Goal: Information Seeking & Learning: Find specific fact

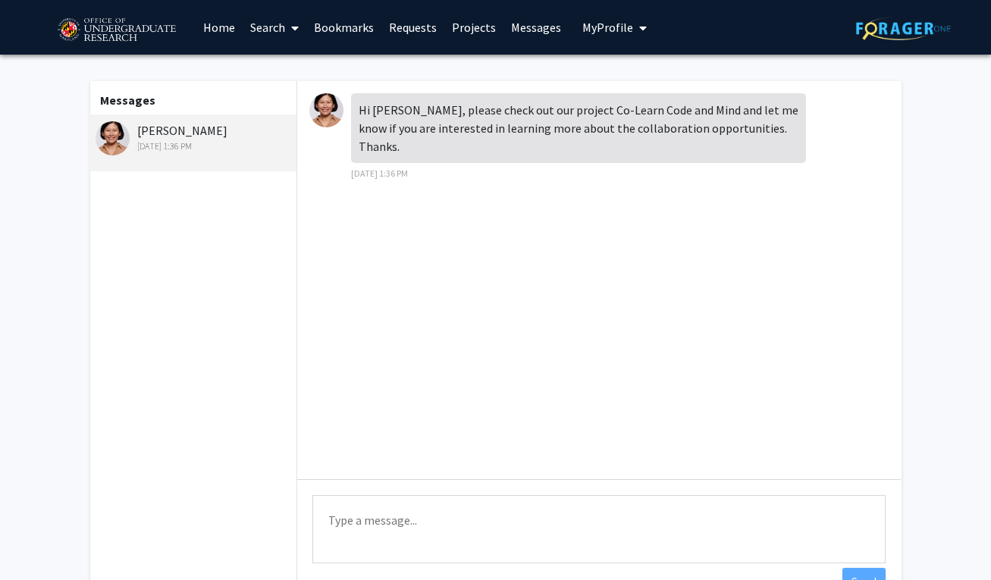
click at [166, 128] on div "[PERSON_NAME] [DATE] 1:36 PM" at bounding box center [195, 137] width 198 height 32
click at [224, 29] on link "Home" at bounding box center [219, 27] width 47 height 53
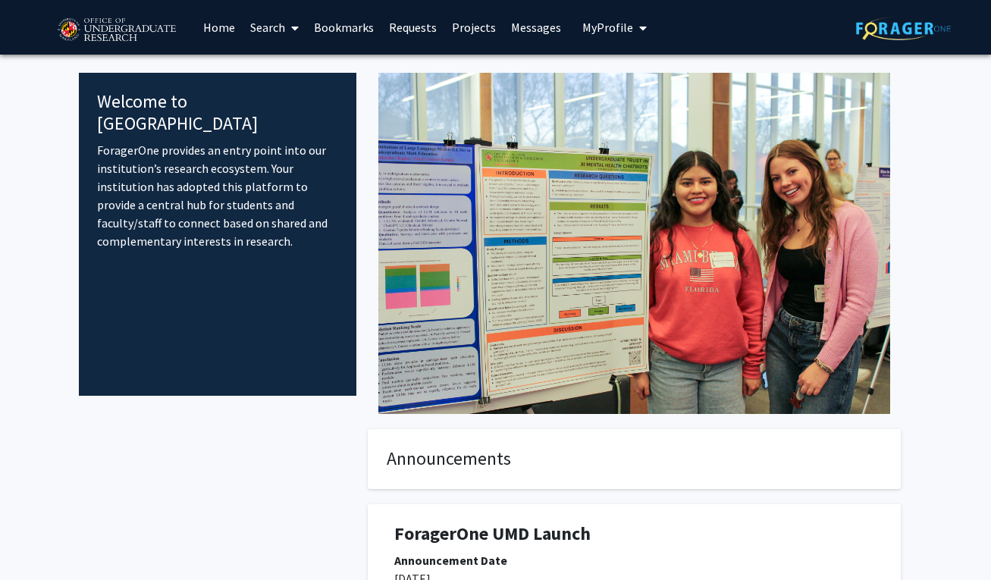
click at [471, 31] on link "Projects" at bounding box center [473, 27] width 59 height 53
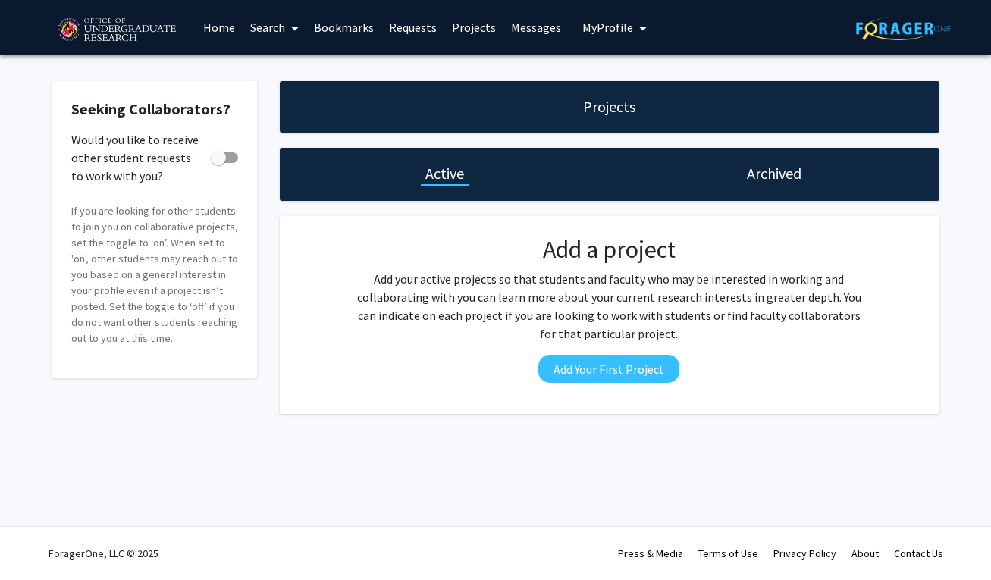
click at [613, 25] on span "My Profile" at bounding box center [607, 27] width 51 height 15
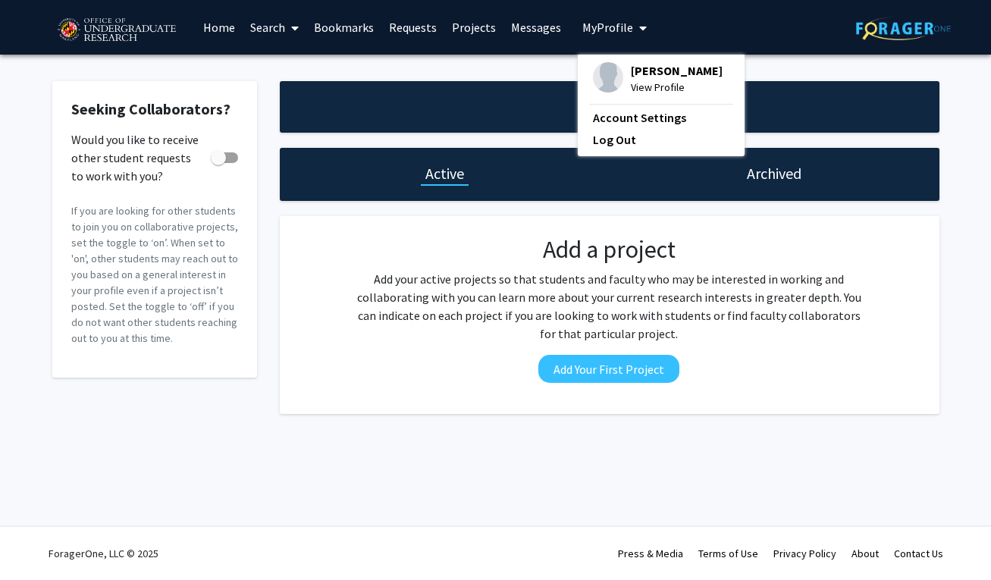
click at [635, 83] on span "View Profile" at bounding box center [677, 87] width 92 height 17
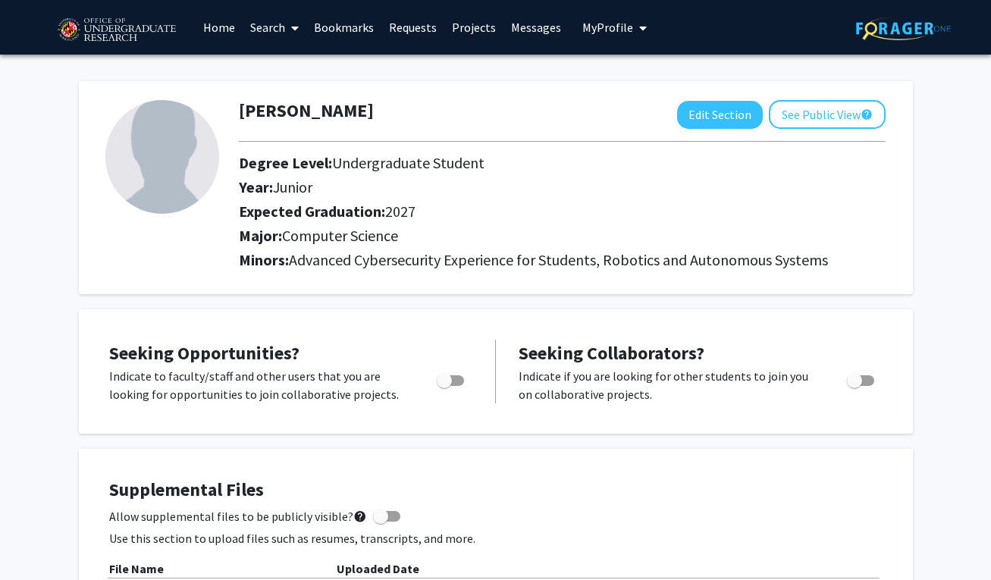
click at [128, 36] on img at bounding box center [116, 30] width 128 height 38
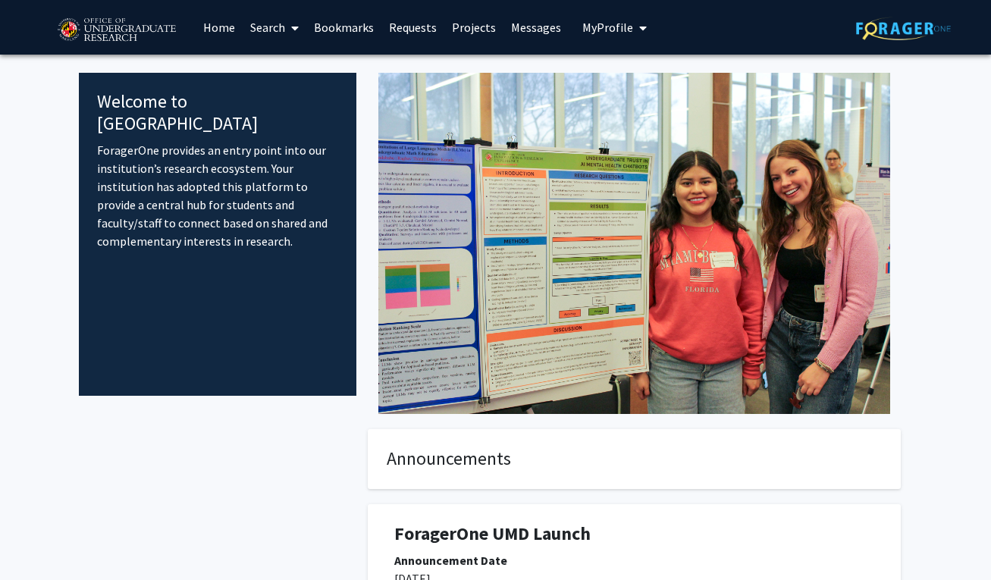
click at [274, 36] on link "Search" at bounding box center [275, 27] width 64 height 53
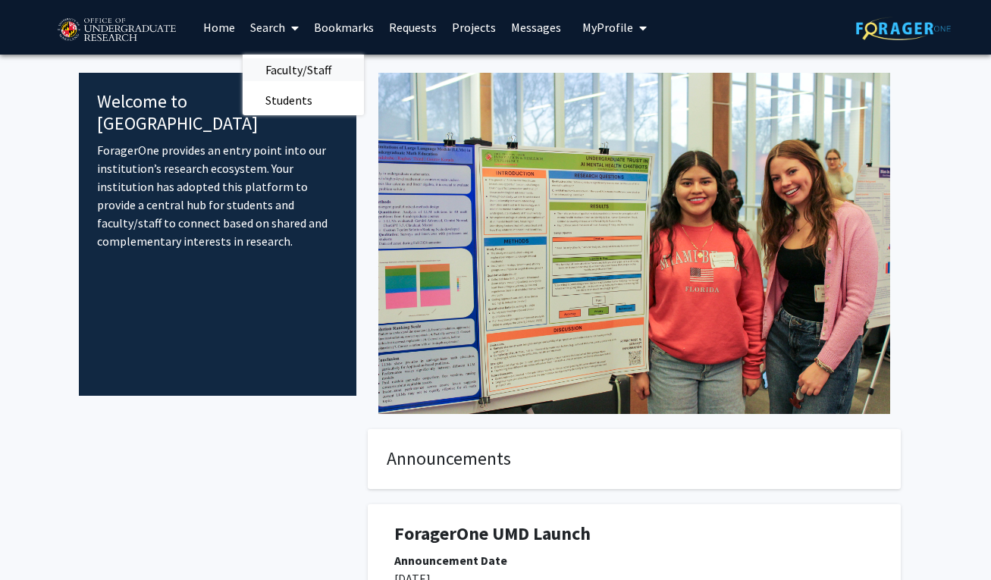
click at [280, 71] on span "Faculty/Staff" at bounding box center [298, 70] width 111 height 30
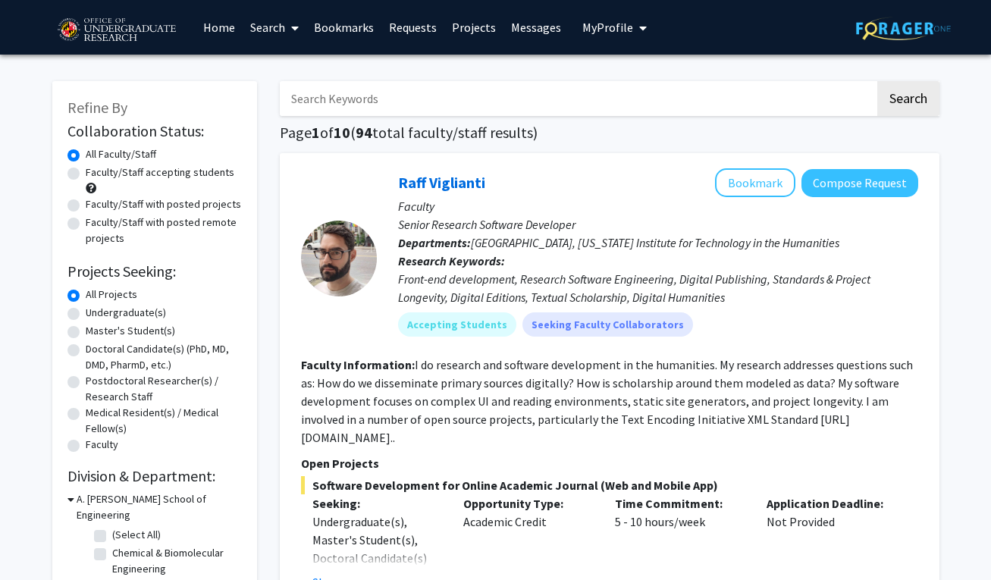
click at [380, 100] on input "Search Keywords" at bounding box center [577, 98] width 595 height 35
type input "chunyan"
click at [907, 101] on button "Search" at bounding box center [908, 98] width 62 height 35
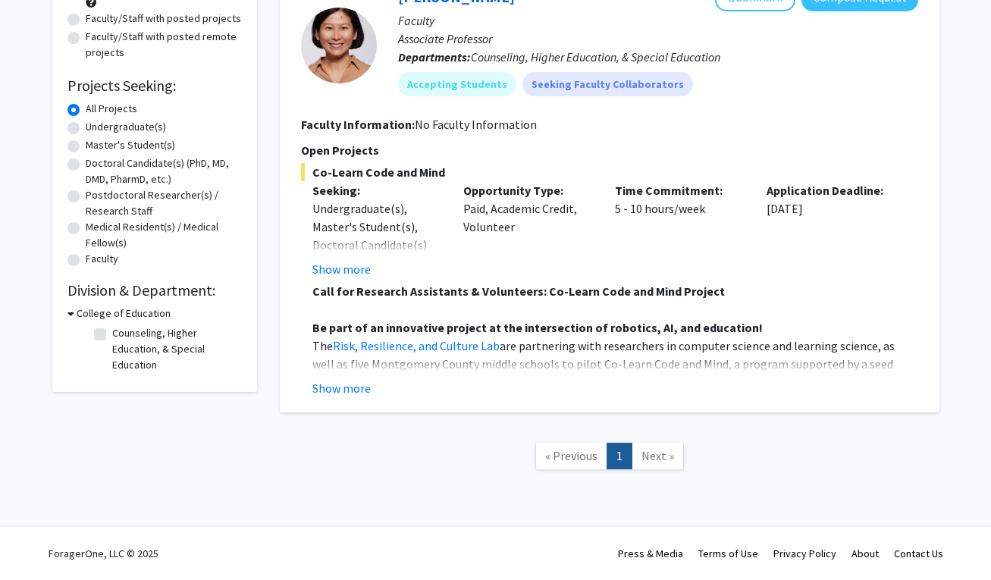
scroll to position [187, 0]
click at [330, 388] on button "Show more" at bounding box center [341, 388] width 58 height 18
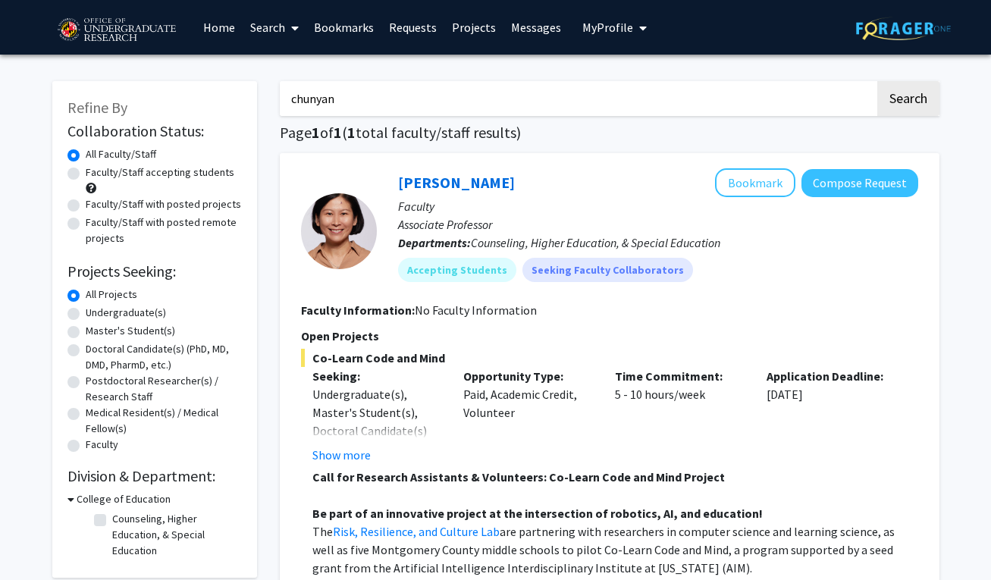
scroll to position [0, 0]
click at [224, 27] on link "Home" at bounding box center [219, 27] width 47 height 53
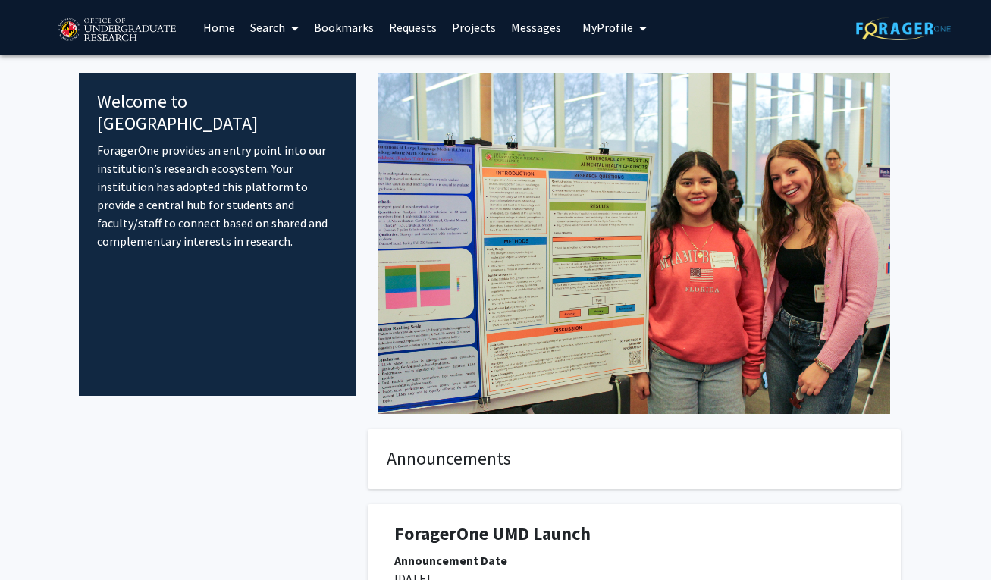
click at [283, 19] on link "Search" at bounding box center [275, 27] width 64 height 53
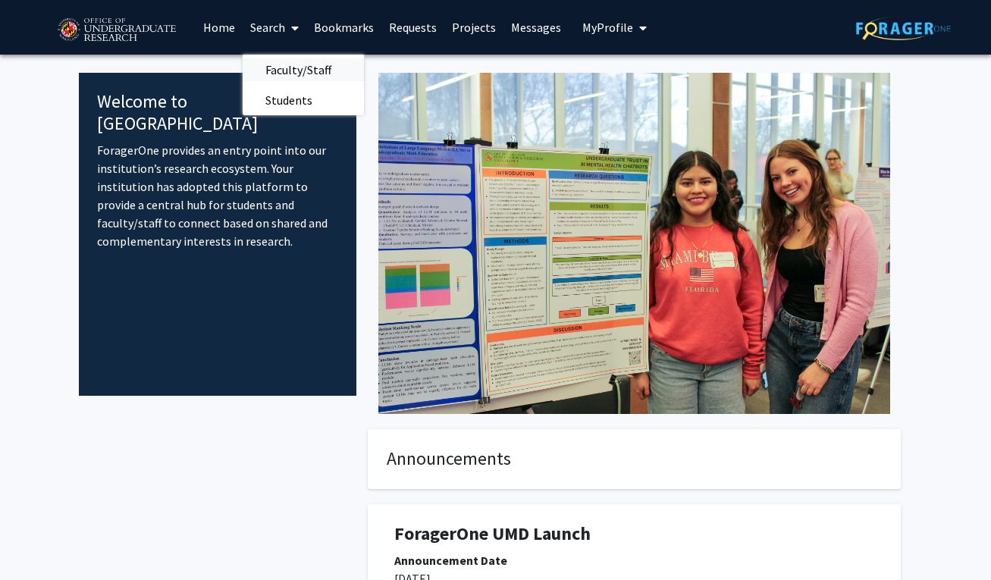
click at [284, 70] on span "Faculty/Staff" at bounding box center [298, 70] width 111 height 30
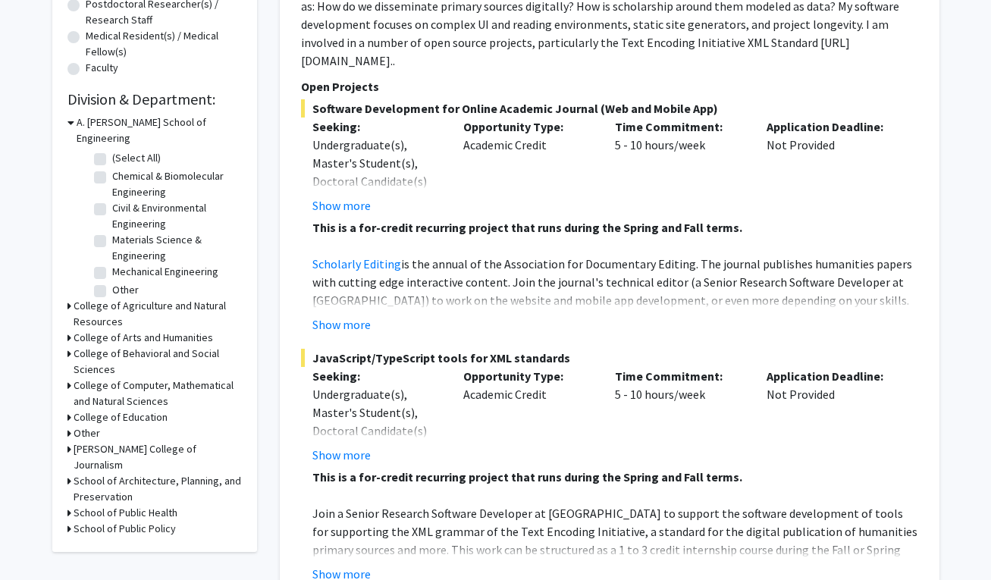
scroll to position [377, 0]
click at [70, 377] on icon at bounding box center [69, 385] width 4 height 16
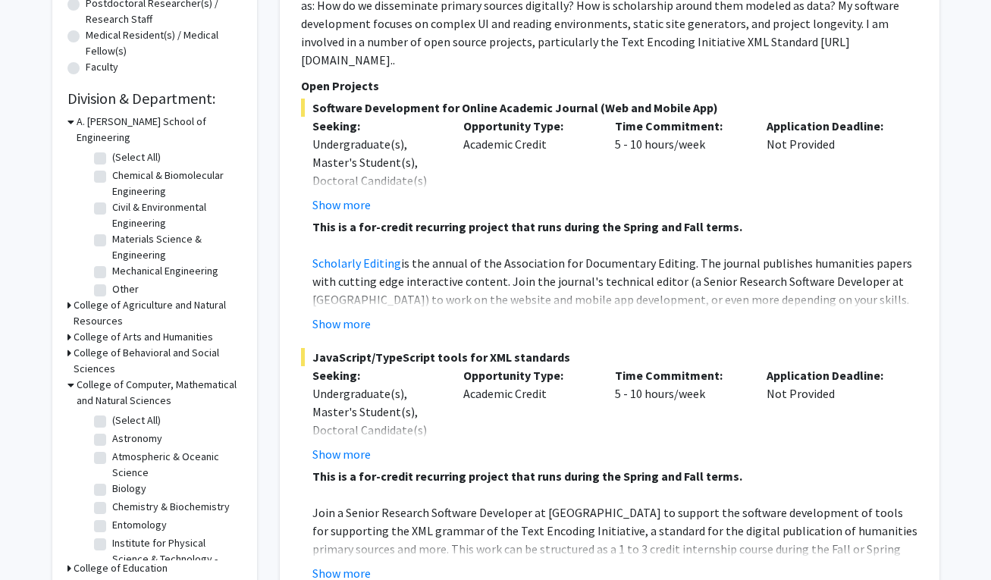
scroll to position [0, 0]
click at [112, 412] on label "(Select All)" at bounding box center [136, 420] width 49 height 16
click at [112, 412] on input "(Select All)" at bounding box center [117, 417] width 10 height 10
checkbox input "true"
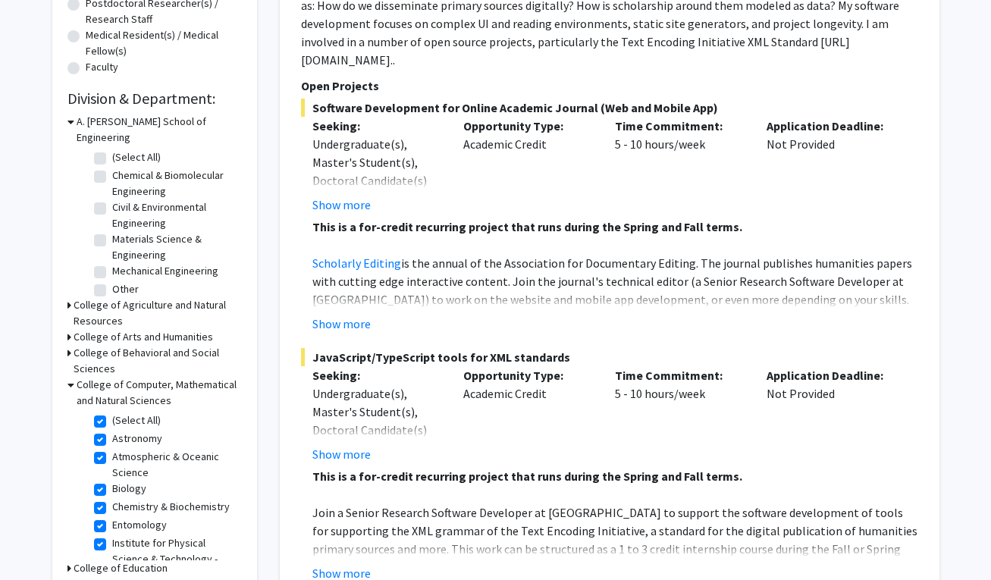
checkbox input "true"
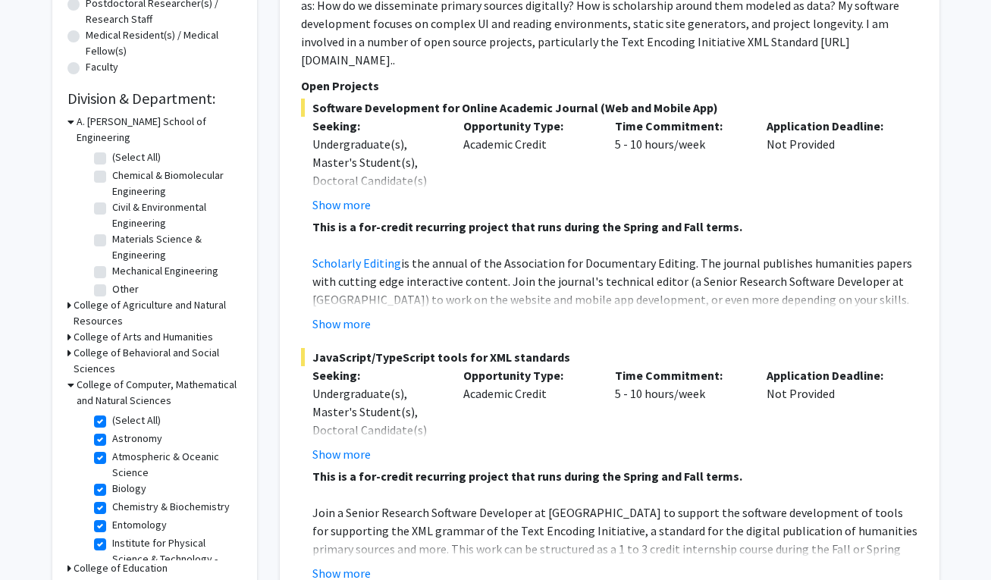
checkbox input "true"
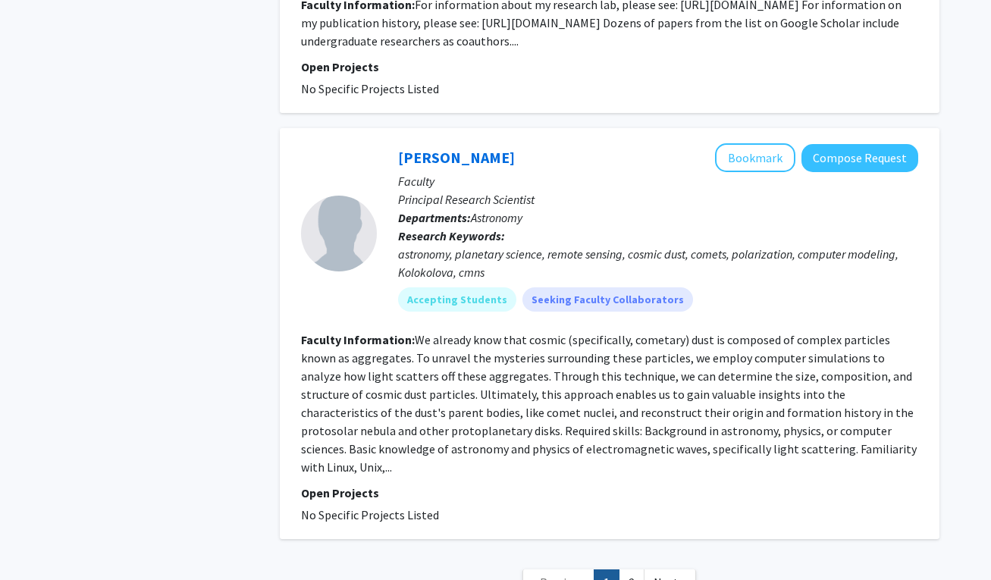
scroll to position [4422, 0]
